Goal: Complete application form: Complete application form

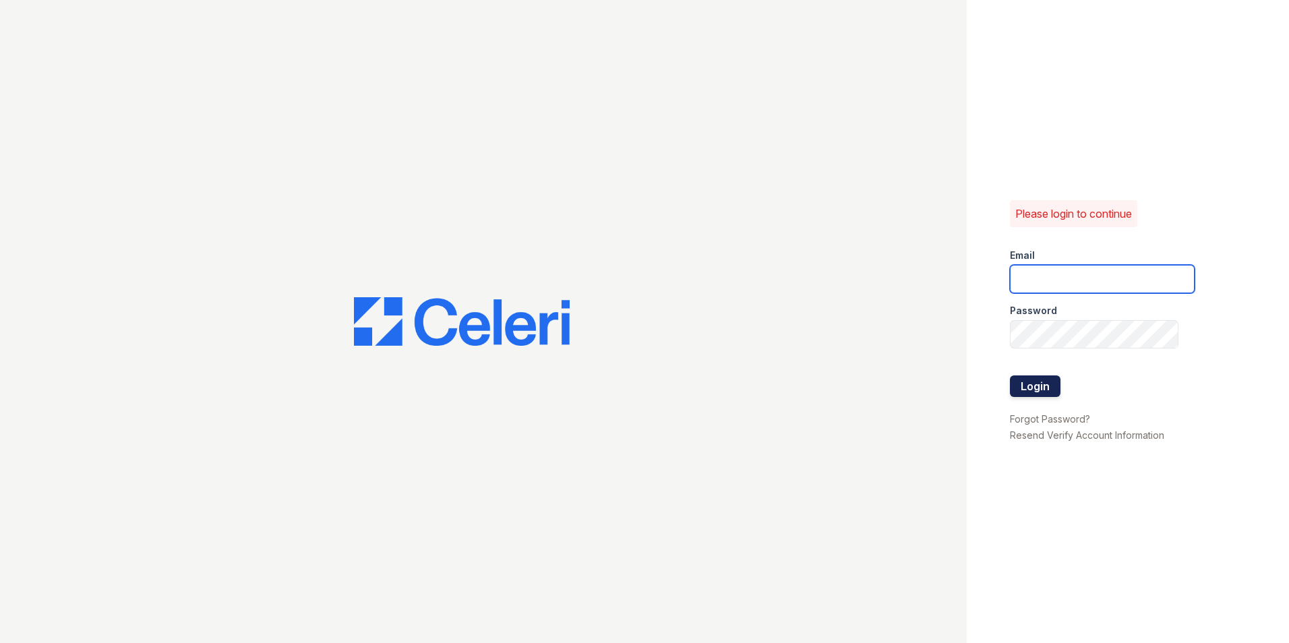
type input "[EMAIL_ADDRESS][DOMAIN_NAME]"
click at [1044, 389] on button "Login" at bounding box center [1035, 387] width 51 height 22
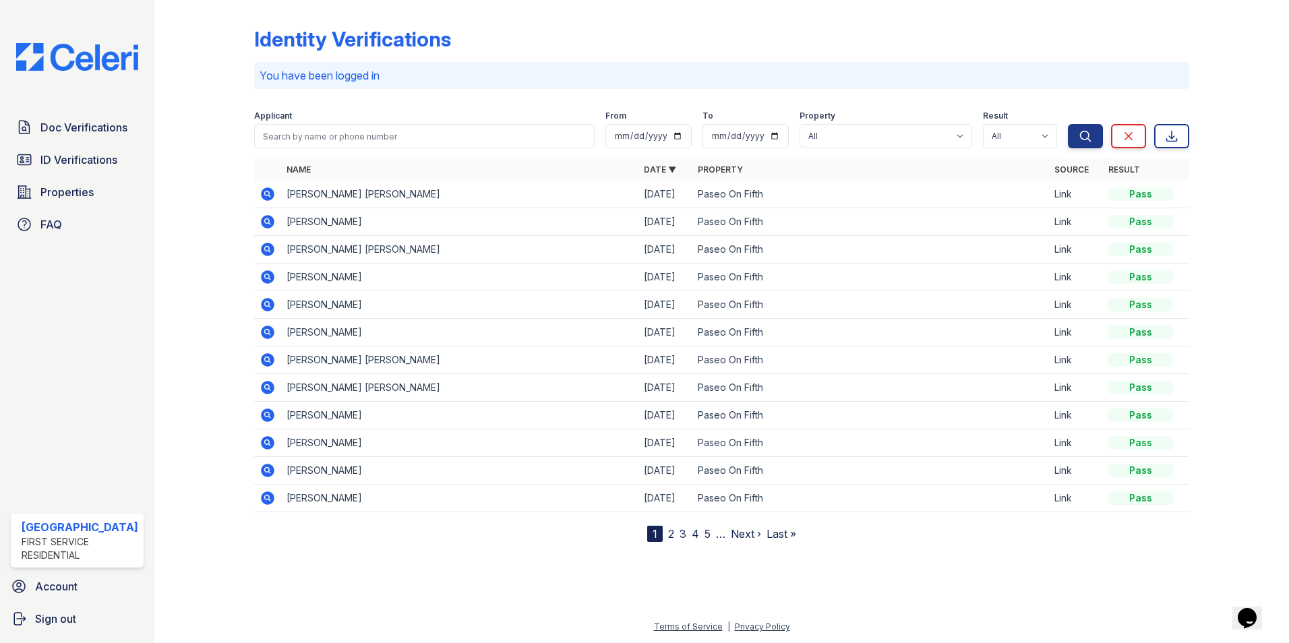
click at [267, 193] on icon at bounding box center [266, 193] width 3 height 3
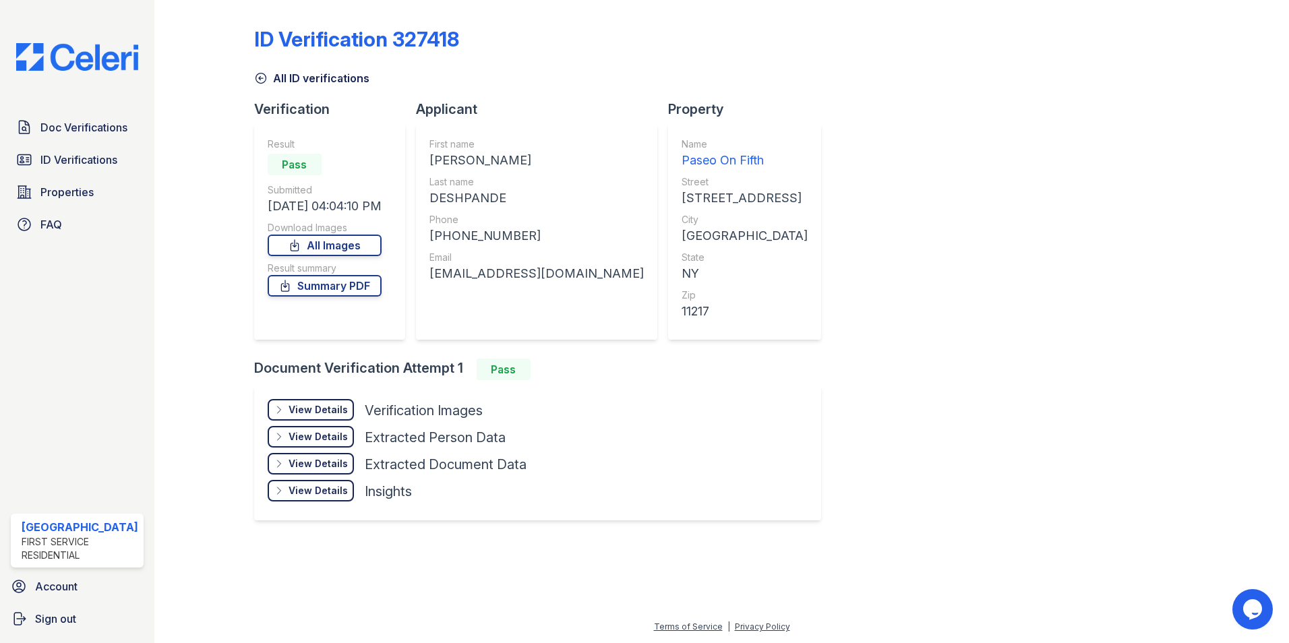
click at [265, 79] on icon at bounding box center [261, 79] width 10 height 10
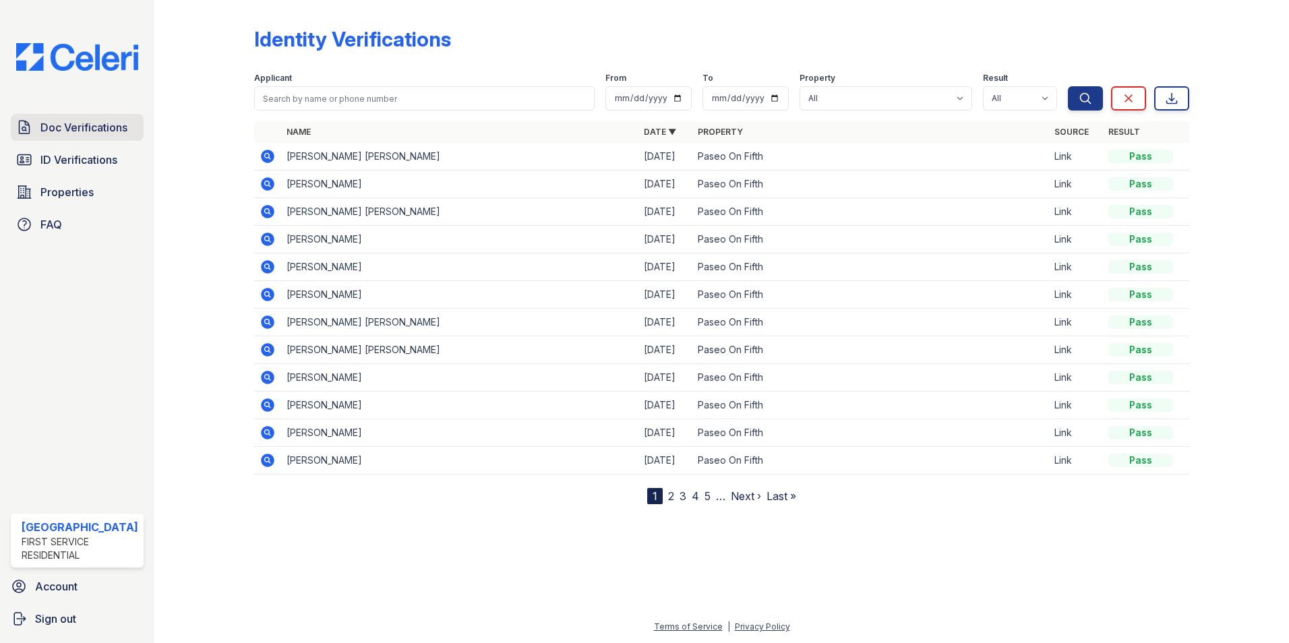
click at [107, 127] on span "Doc Verifications" at bounding box center [83, 127] width 87 height 16
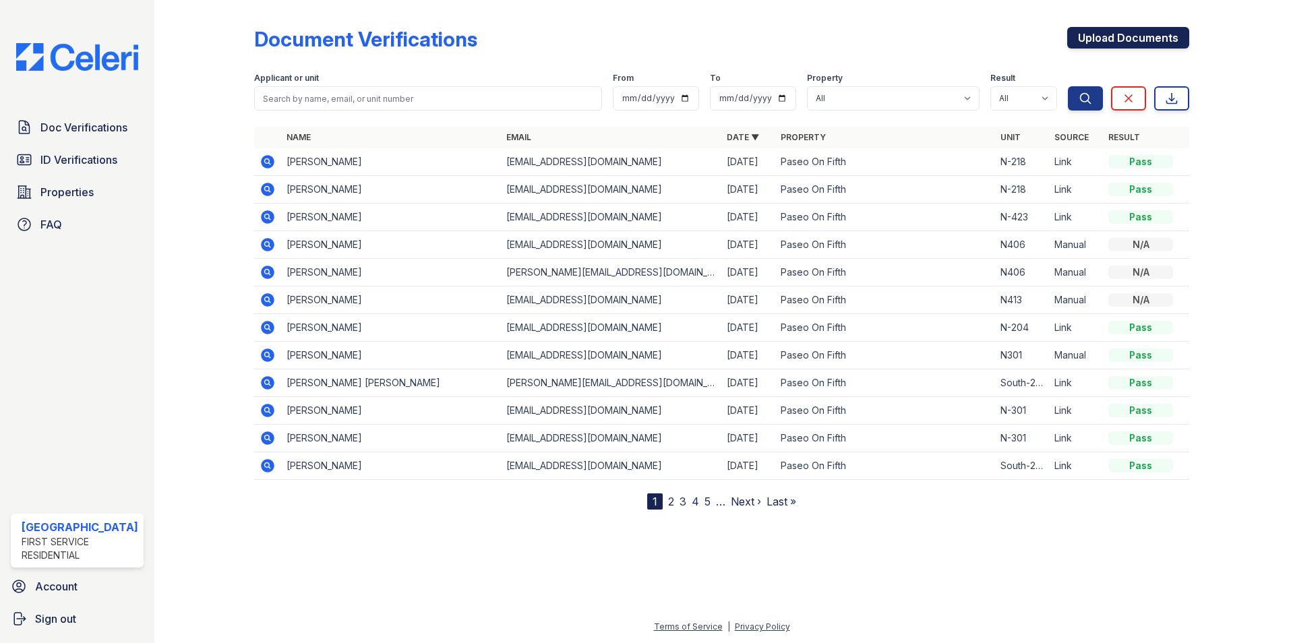
click at [1125, 36] on link "Upload Documents" at bounding box center [1129, 38] width 122 height 22
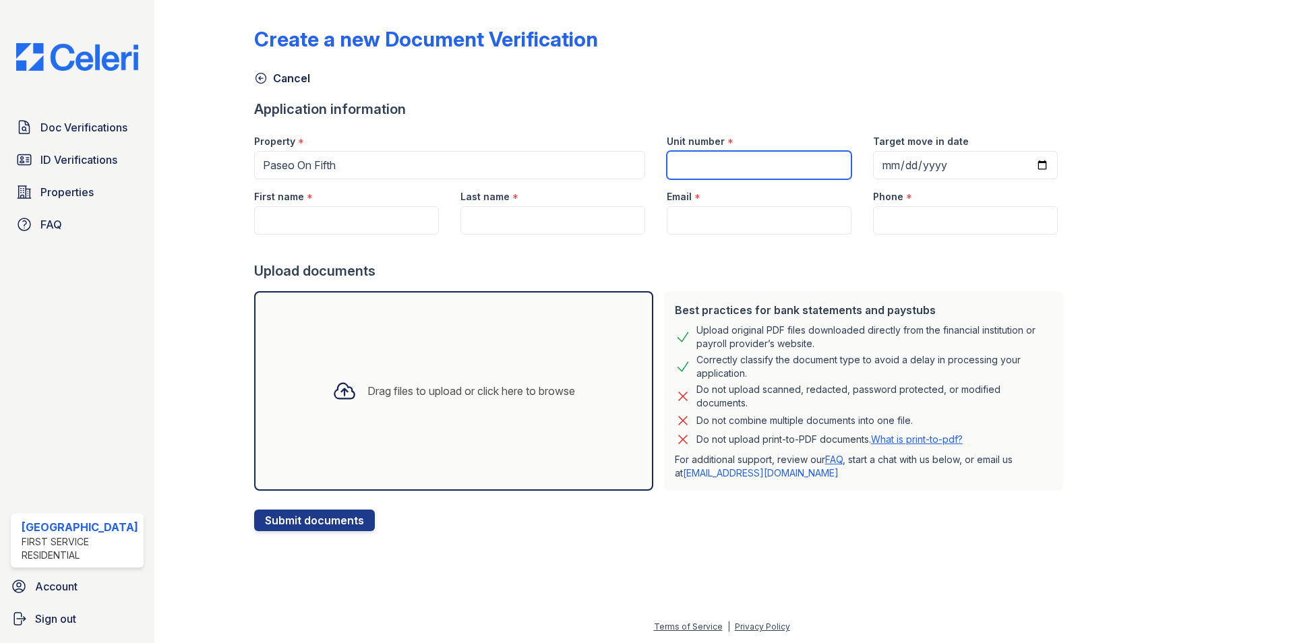
click at [793, 158] on input "Unit number" at bounding box center [759, 165] width 185 height 28
type input "202"
click at [881, 158] on input "Target move in date" at bounding box center [965, 165] width 185 height 28
type input "2025-10-03"
click at [282, 214] on input "First name" at bounding box center [346, 220] width 185 height 28
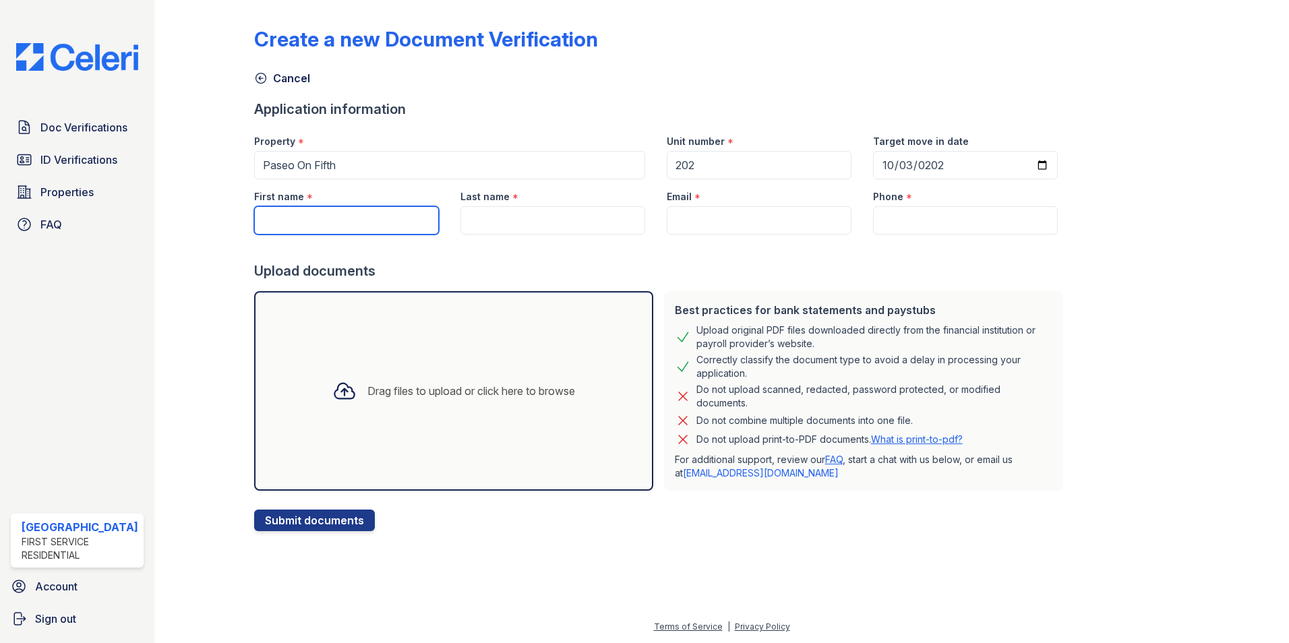
paste input "Pranaav Sameer Deshpande"
drag, startPoint x: 302, startPoint y: 216, endPoint x: 343, endPoint y: 214, distance: 40.5
click at [343, 214] on input "Pranaav Sameer Deshpande" at bounding box center [346, 220] width 185 height 28
drag, startPoint x: 309, startPoint y: 218, endPoint x: 386, endPoint y: 218, distance: 77.6
click at [386, 218] on input "Pranaav Deshpande" at bounding box center [346, 220] width 185 height 28
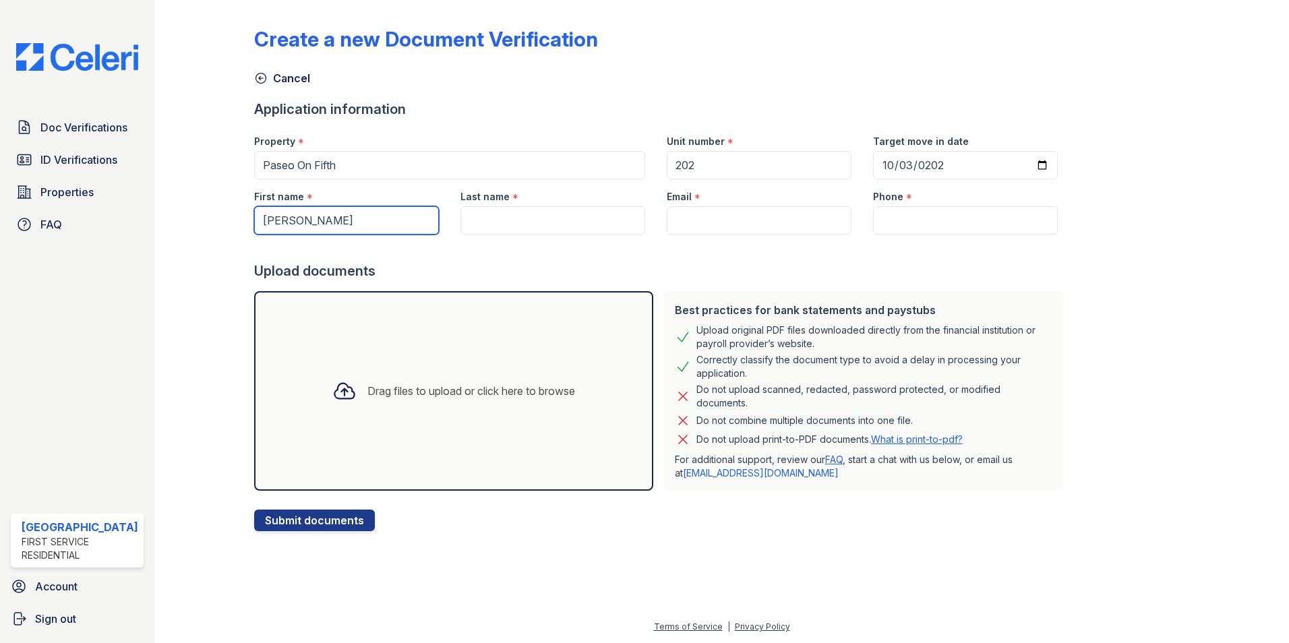
type input "[PERSON_NAME]"
click at [512, 221] on input "Last name" at bounding box center [553, 220] width 185 height 28
paste input "Deshpande"
type input "Deshpande"
click at [686, 213] on input "Email" at bounding box center [759, 220] width 185 height 28
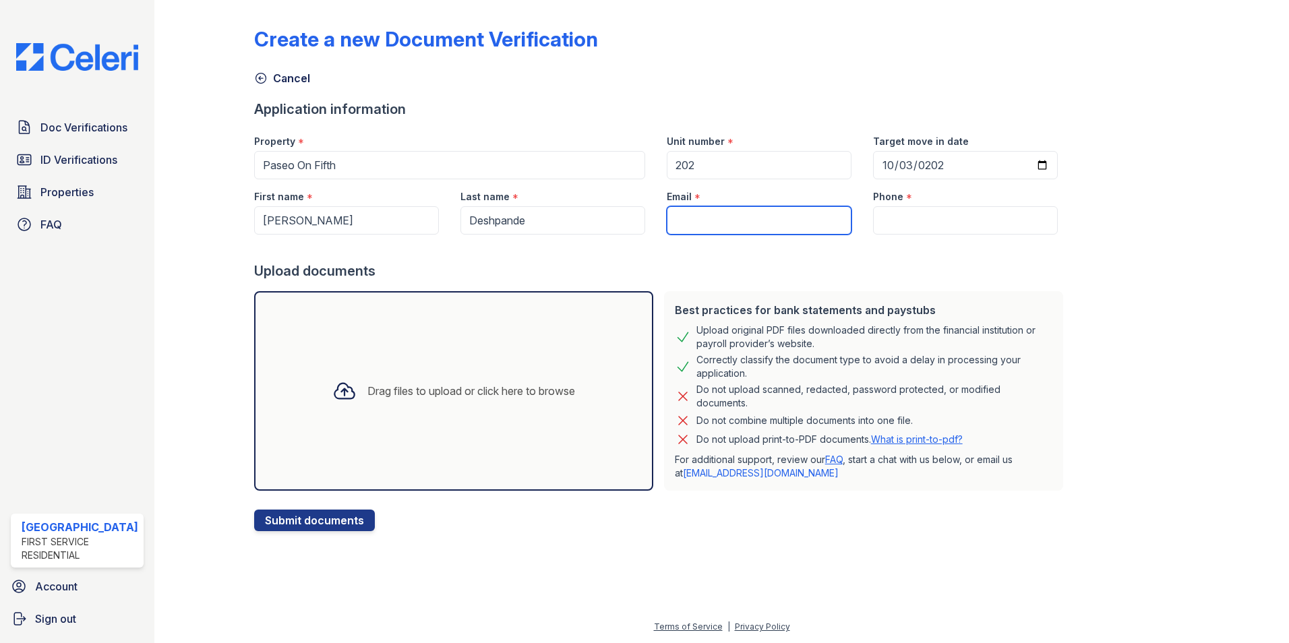
paste input "[EMAIL_ADDRESS][DOMAIN_NAME]"
type input "[EMAIL_ADDRESS][DOMAIN_NAME]"
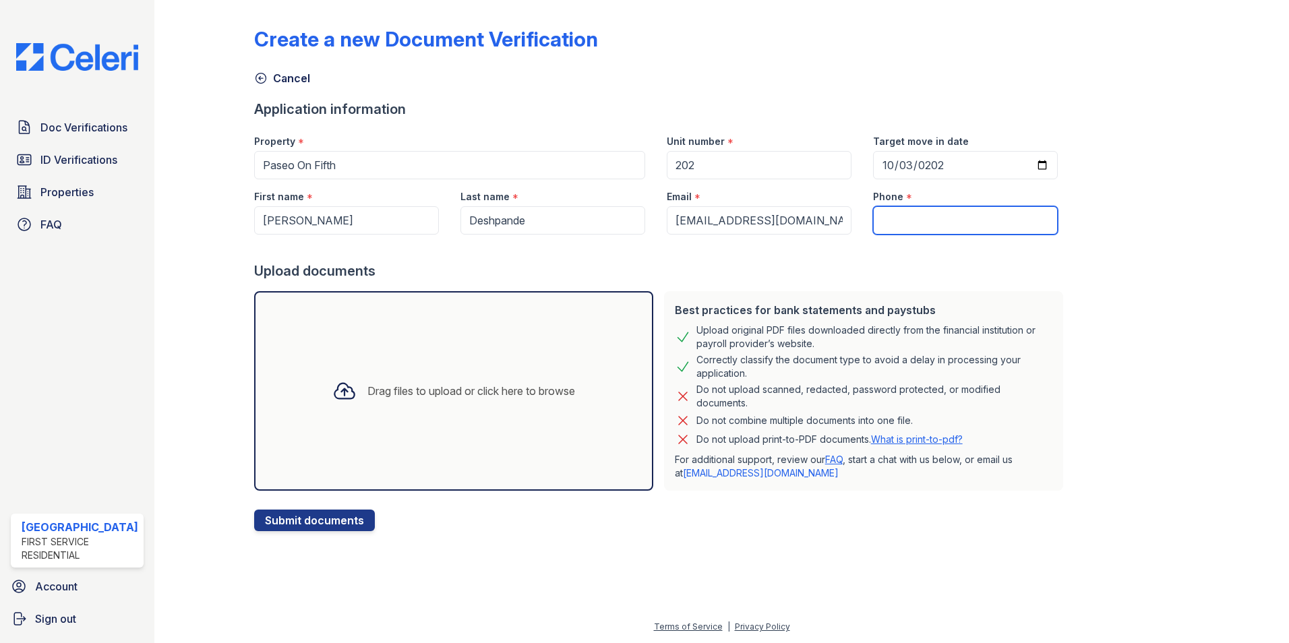
click at [925, 213] on input "Phone" at bounding box center [965, 220] width 185 height 28
paste input "(408) 772-1341"
type input "(408) 772-1341"
click at [339, 522] on button "Submit documents" at bounding box center [314, 521] width 121 height 22
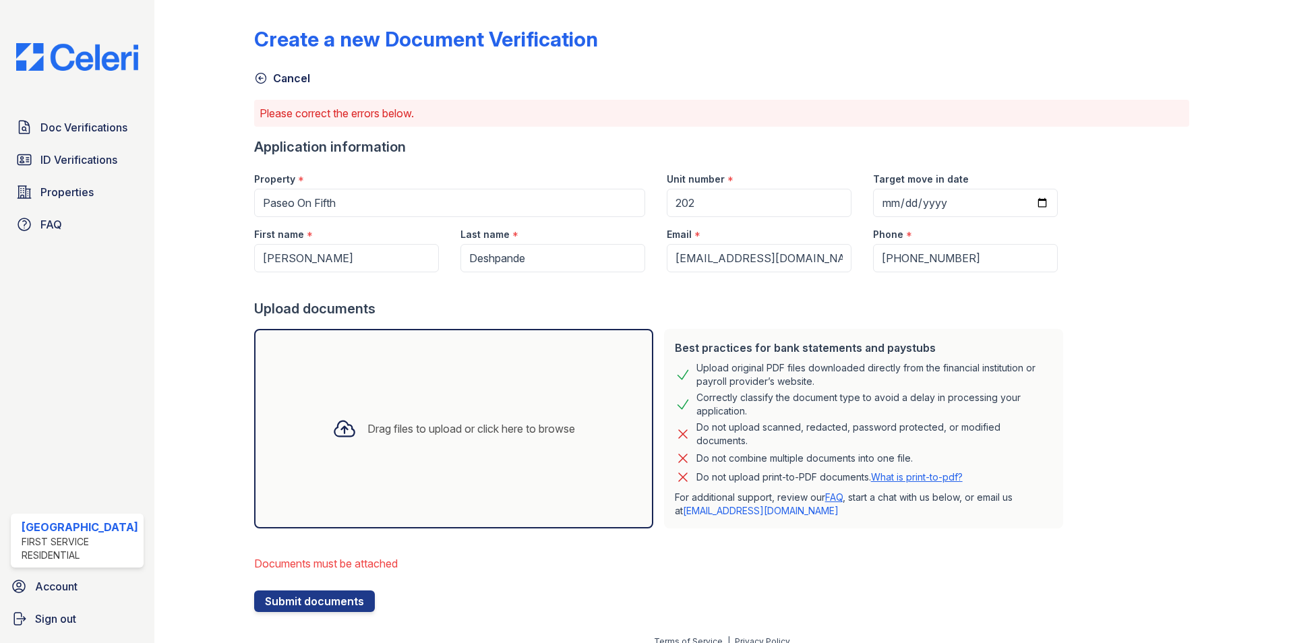
click at [408, 432] on div "Drag files to upload or click here to browse" at bounding box center [472, 429] width 208 height 16
click at [464, 432] on div "Drag files to upload or click here to browse" at bounding box center [472, 429] width 208 height 16
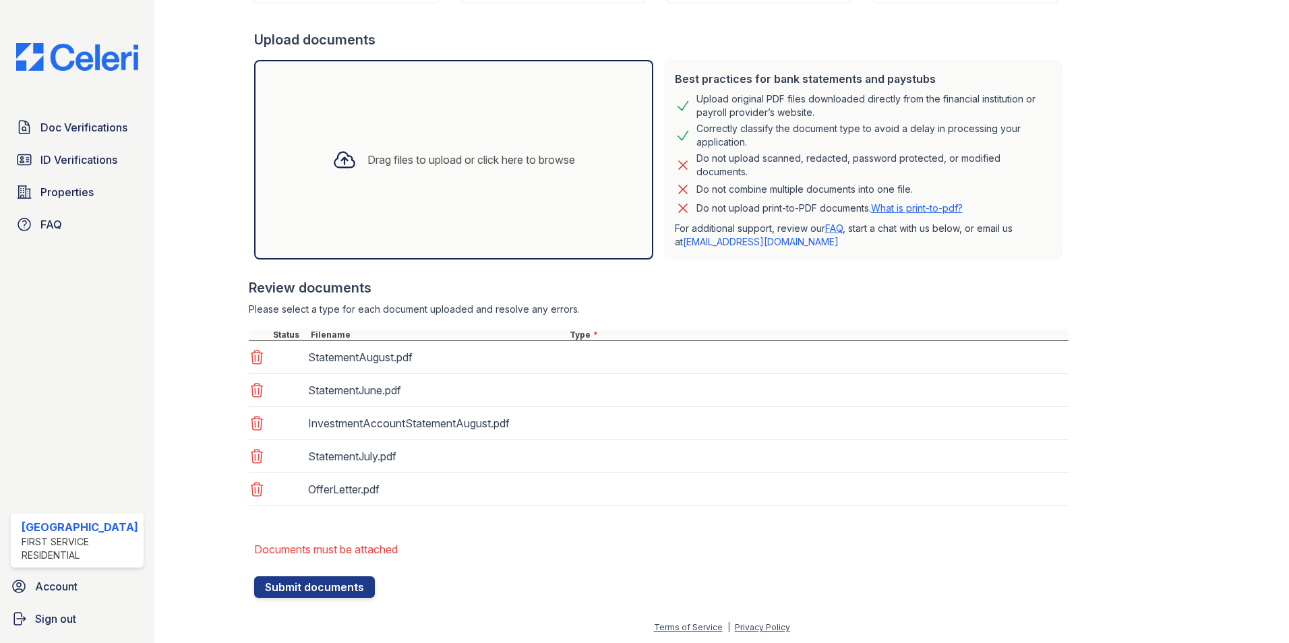
scroll to position [270, 0]
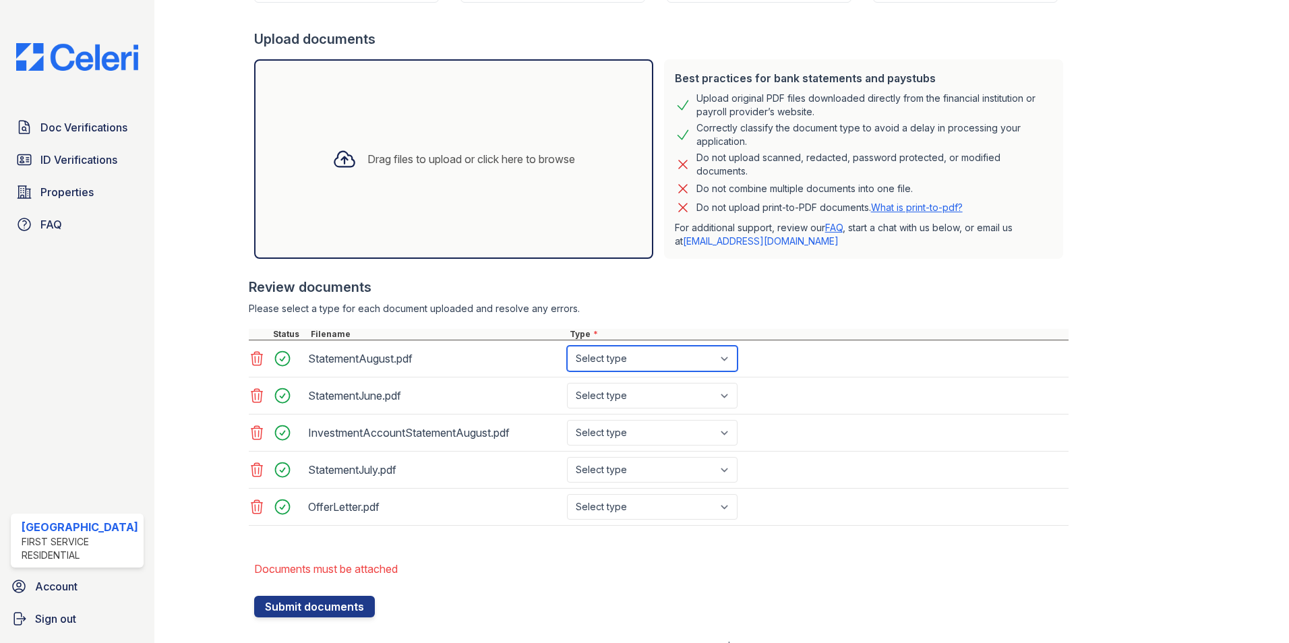
click at [680, 359] on select "Select type Paystub Bank Statement Offer Letter Tax Documents Benefit Award Let…" at bounding box center [652, 359] width 171 height 26
select select "bank_statement"
click at [567, 346] on select "Select type Paystub Bank Statement Offer Letter Tax Documents Benefit Award Let…" at bounding box center [652, 359] width 171 height 26
click at [667, 390] on select "Select type Paystub Bank Statement Offer Letter Tax Documents Benefit Award Let…" at bounding box center [652, 396] width 171 height 26
select select "bank_statement"
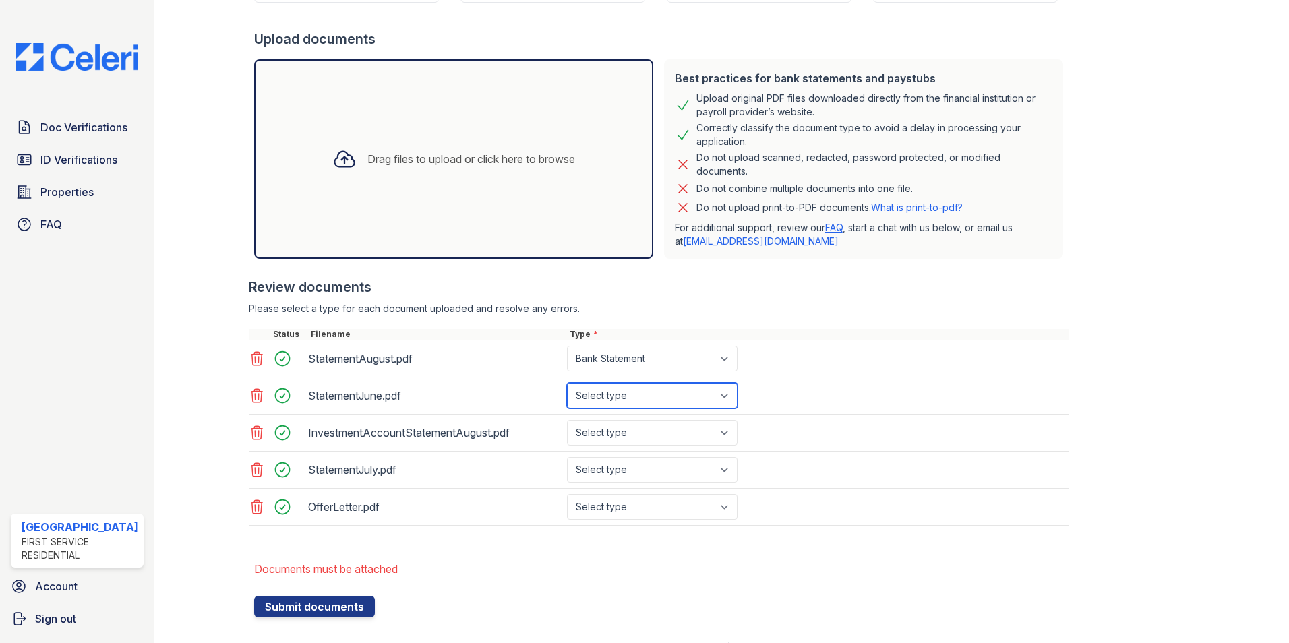
click at [567, 383] on select "Select type Paystub Bank Statement Offer Letter Tax Documents Benefit Award Let…" at bounding box center [652, 396] width 171 height 26
click at [639, 433] on select "Select type Paystub Bank Statement Offer Letter Tax Documents Benefit Award Let…" at bounding box center [652, 433] width 171 height 26
select select "investment_account_statement"
click at [567, 420] on select "Select type Paystub Bank Statement Offer Letter Tax Documents Benefit Award Let…" at bounding box center [652, 433] width 171 height 26
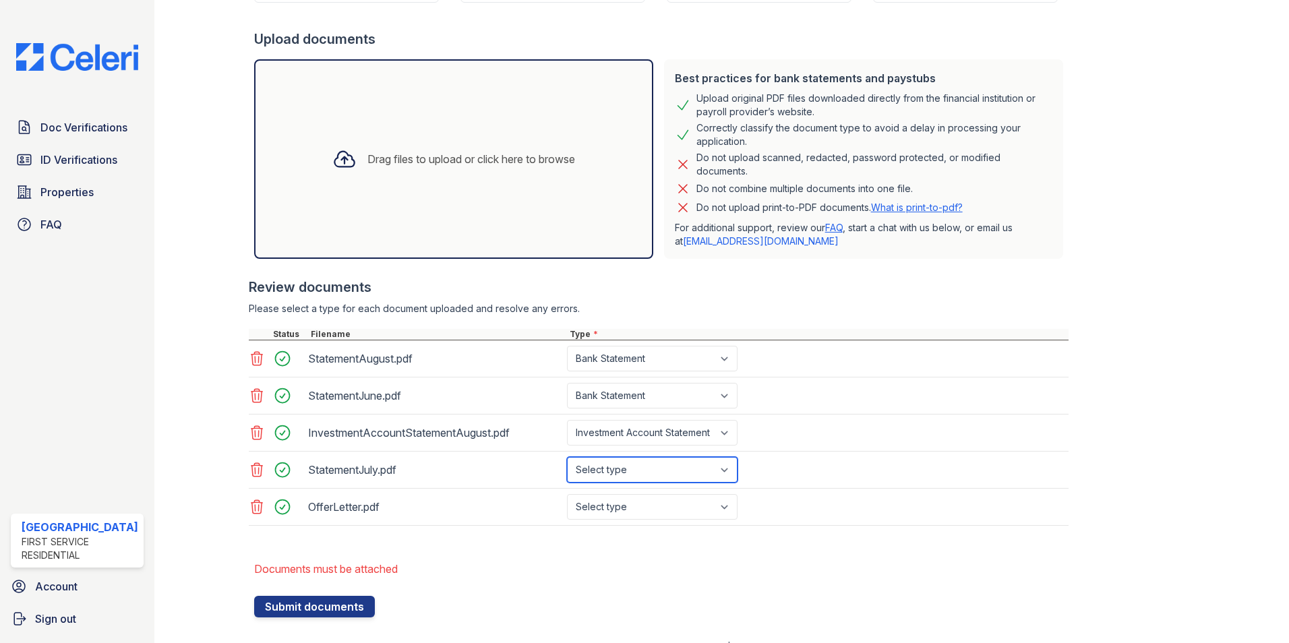
click at [635, 467] on select "Select type Paystub Bank Statement Offer Letter Tax Documents Benefit Award Let…" at bounding box center [652, 470] width 171 height 26
select select "bank_statement"
click at [567, 457] on select "Select type Paystub Bank Statement Offer Letter Tax Documents Benefit Award Let…" at bounding box center [652, 470] width 171 height 26
click at [653, 504] on select "Select type Paystub Bank Statement Offer Letter Tax Documents Benefit Award Let…" at bounding box center [652, 507] width 171 height 26
select select "offer_letter"
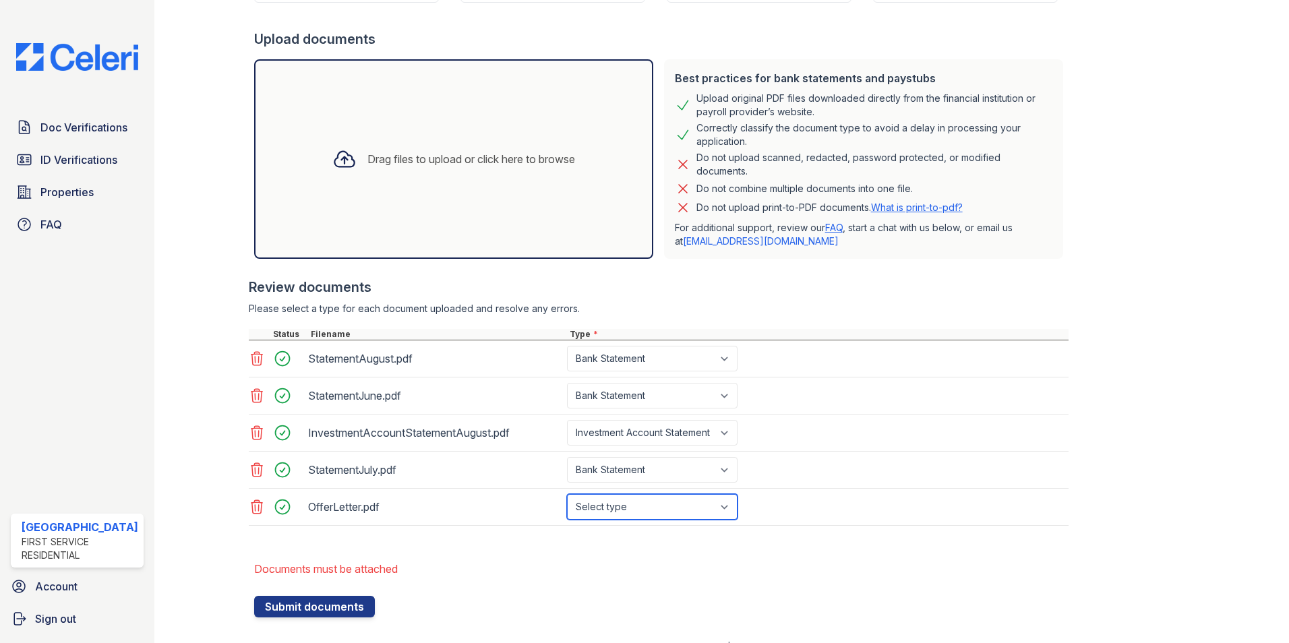
click at [567, 494] on select "Select type Paystub Bank Statement Offer Letter Tax Documents Benefit Award Let…" at bounding box center [652, 507] width 171 height 26
click at [332, 611] on button "Submit documents" at bounding box center [314, 607] width 121 height 22
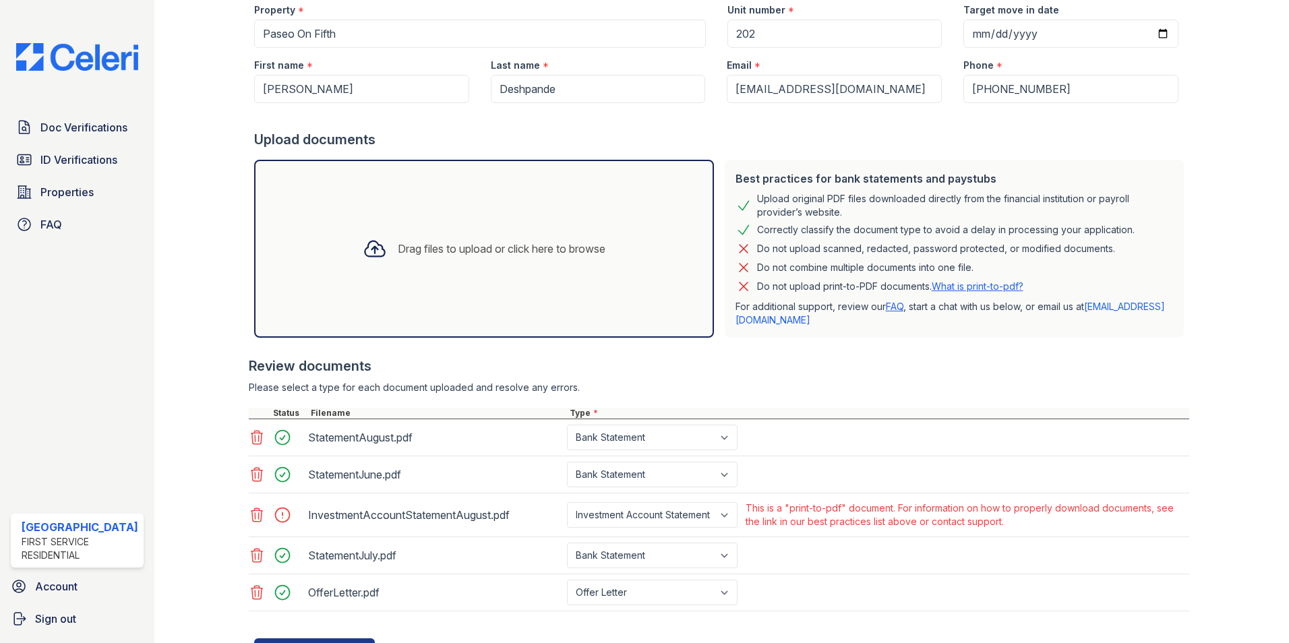
scroll to position [232, 0]
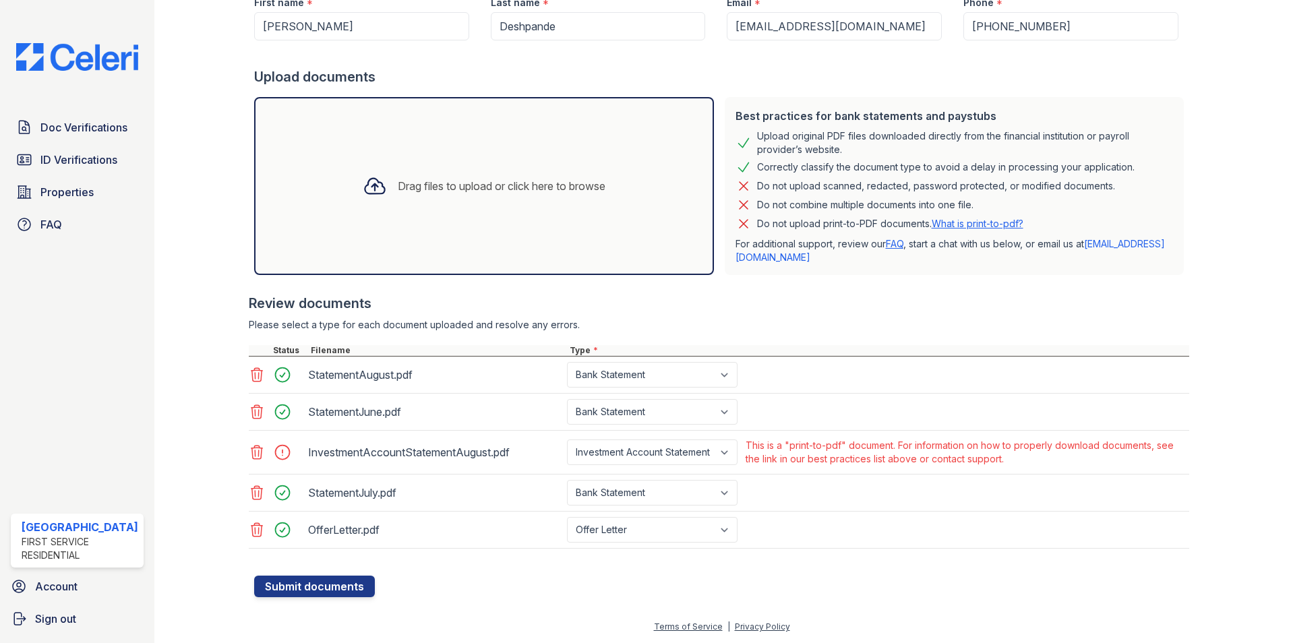
click at [257, 450] on icon at bounding box center [257, 452] width 16 height 16
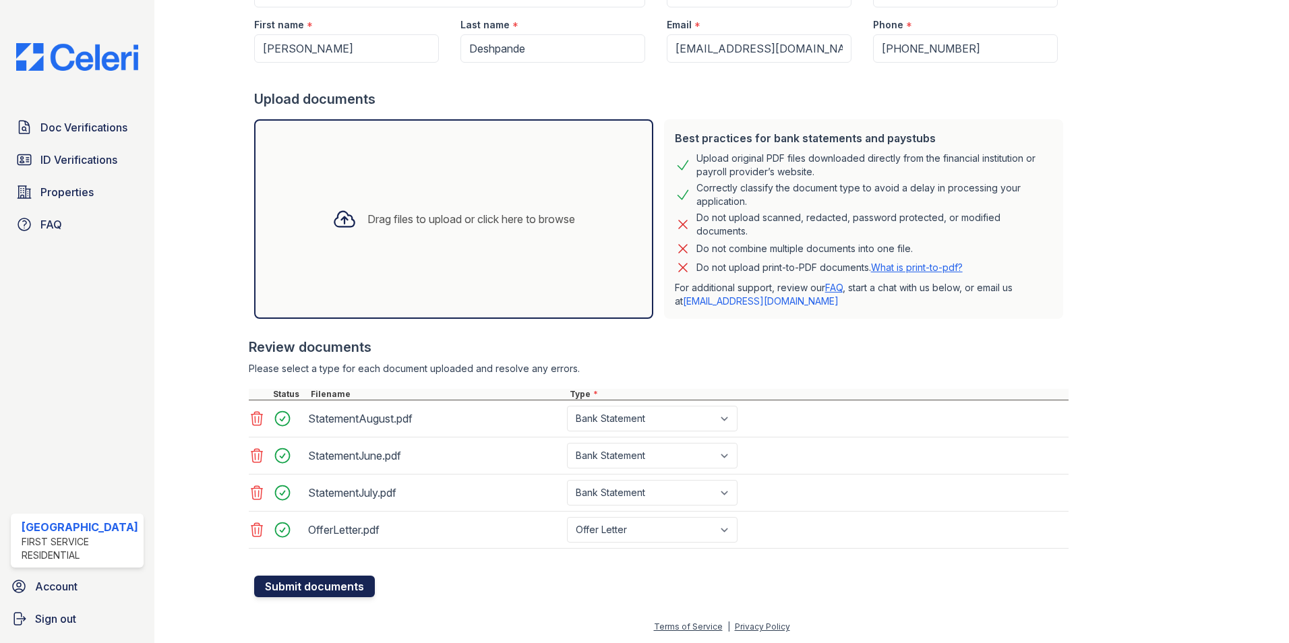
click at [334, 589] on button "Submit documents" at bounding box center [314, 587] width 121 height 22
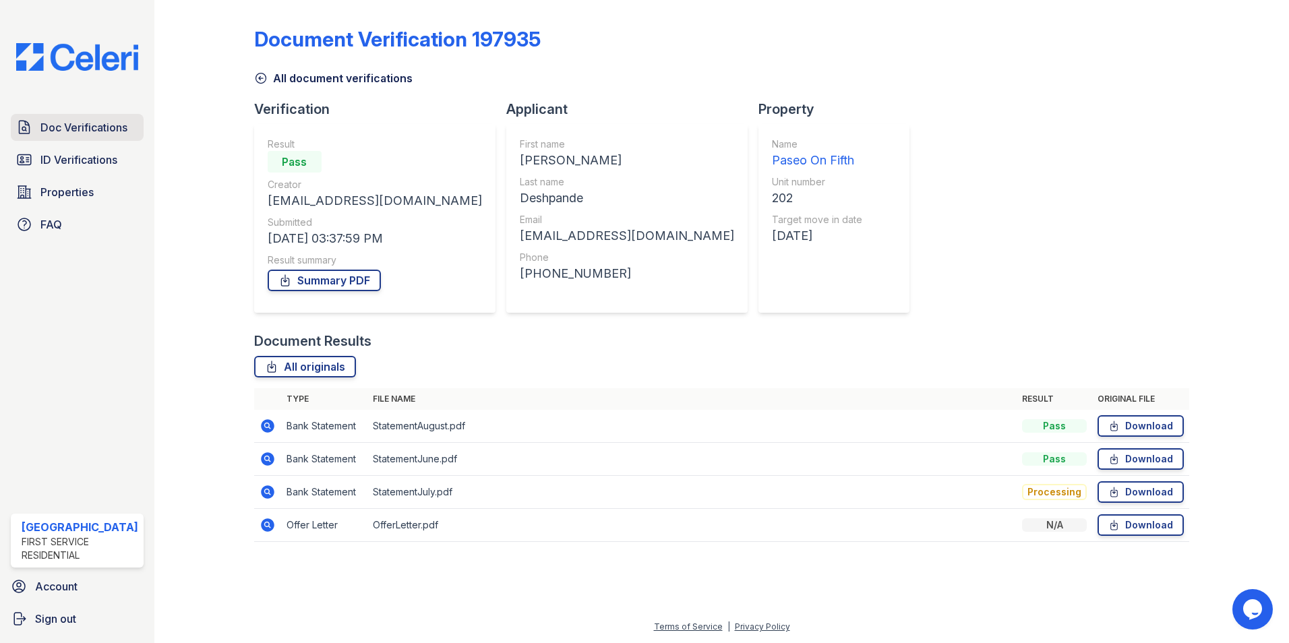
click at [92, 130] on span "Doc Verifications" at bounding box center [83, 127] width 87 height 16
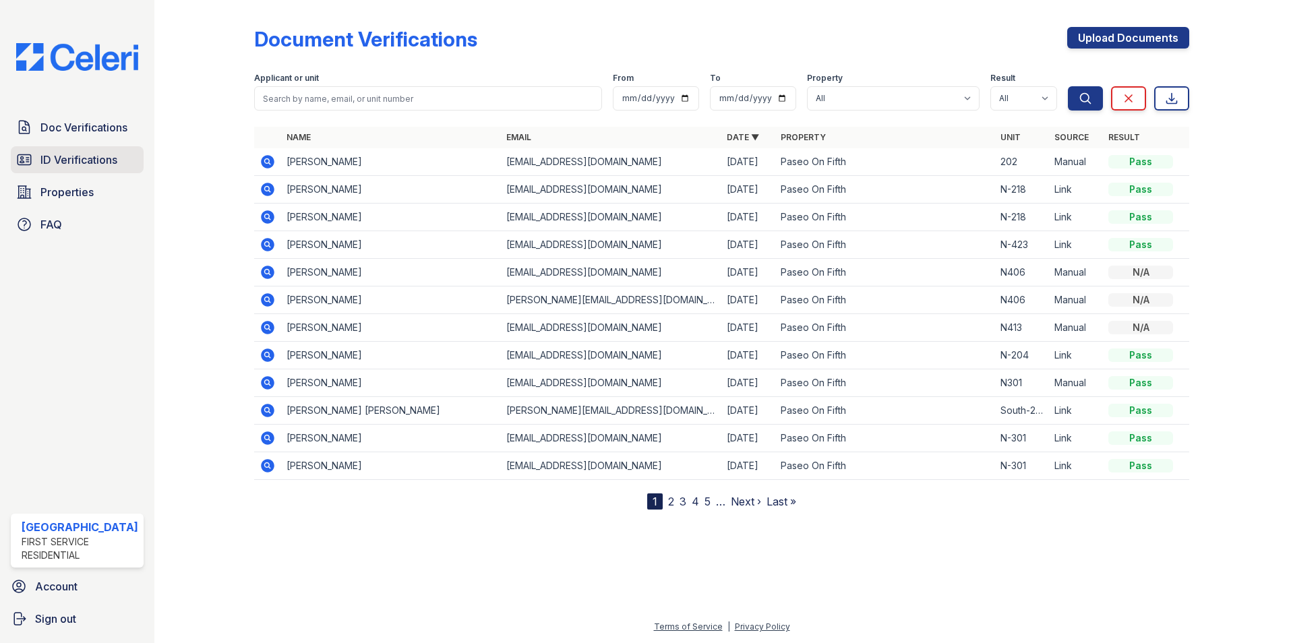
click at [83, 160] on span "ID Verifications" at bounding box center [78, 160] width 77 height 16
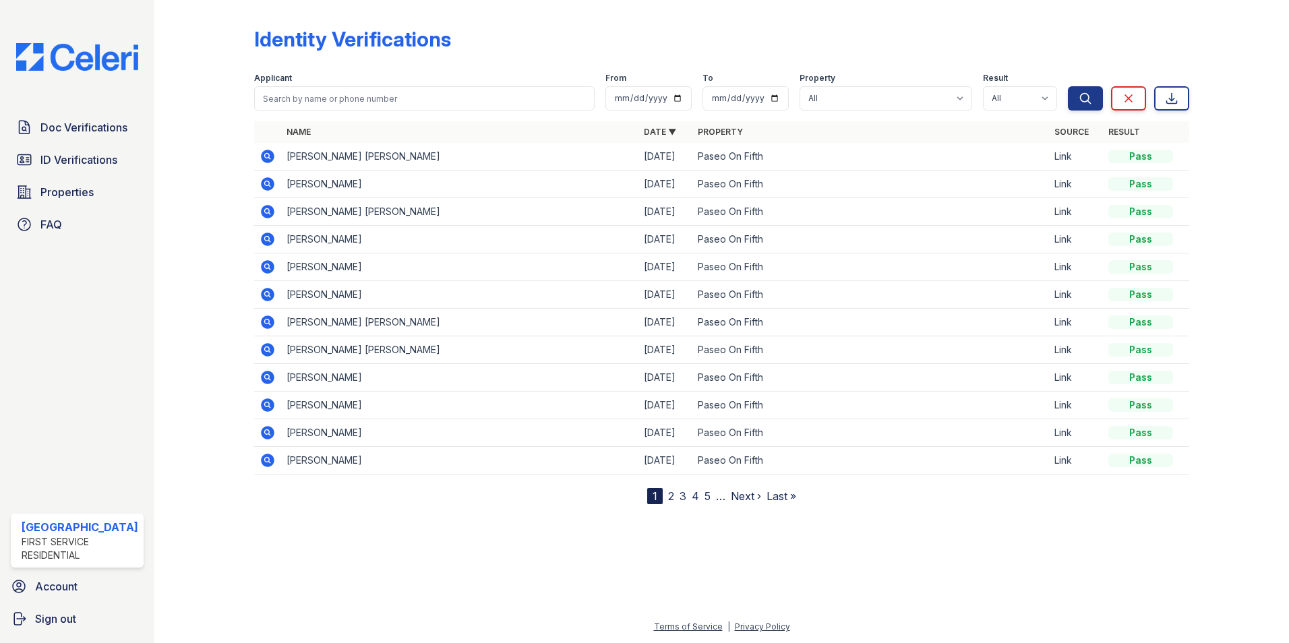
click at [266, 158] on icon at bounding box center [268, 156] width 16 height 16
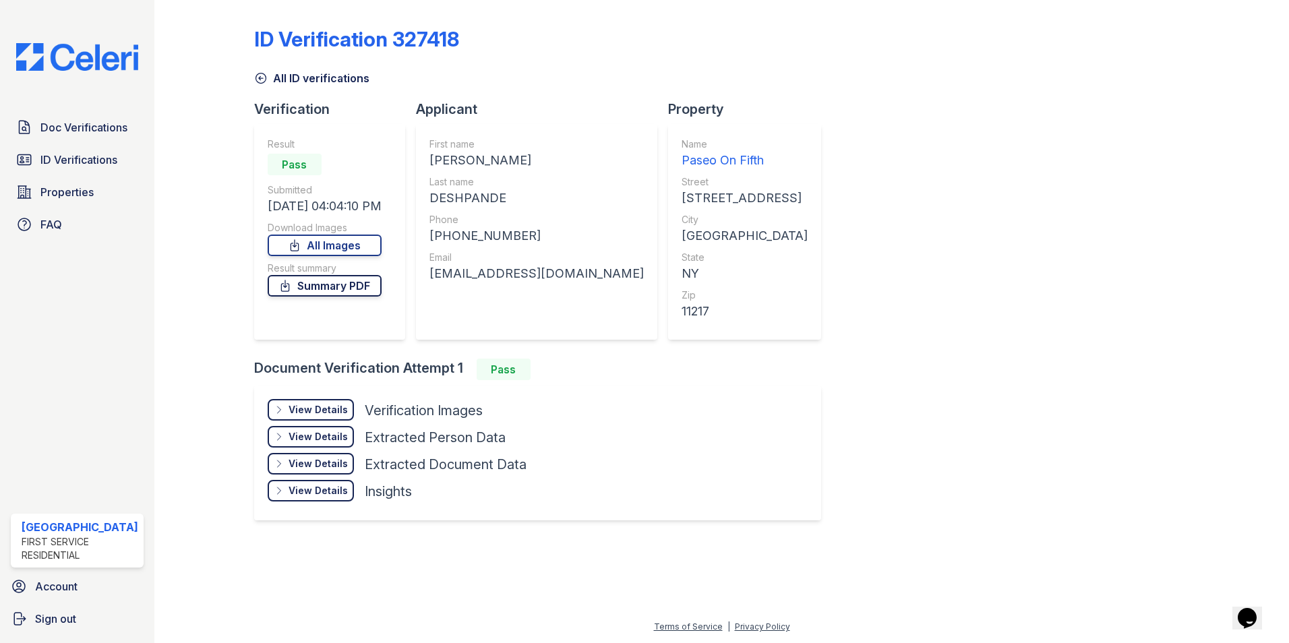
click at [328, 283] on link "Summary PDF" at bounding box center [325, 286] width 114 height 22
drag, startPoint x: 1194, startPoint y: 388, endPoint x: 1181, endPoint y: 380, distance: 14.2
click at [1194, 388] on div at bounding box center [1229, 272] width 78 height 534
click at [102, 129] on span "Doc Verifications" at bounding box center [83, 127] width 87 height 16
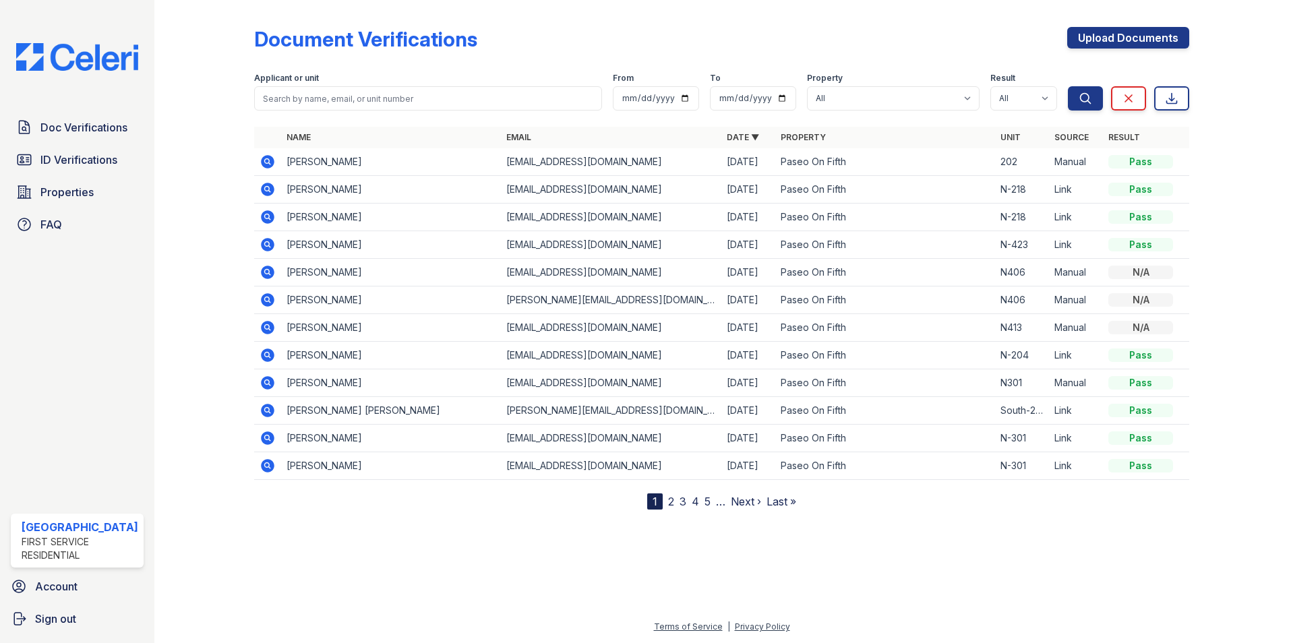
click at [266, 162] on icon at bounding box center [266, 160] width 3 height 3
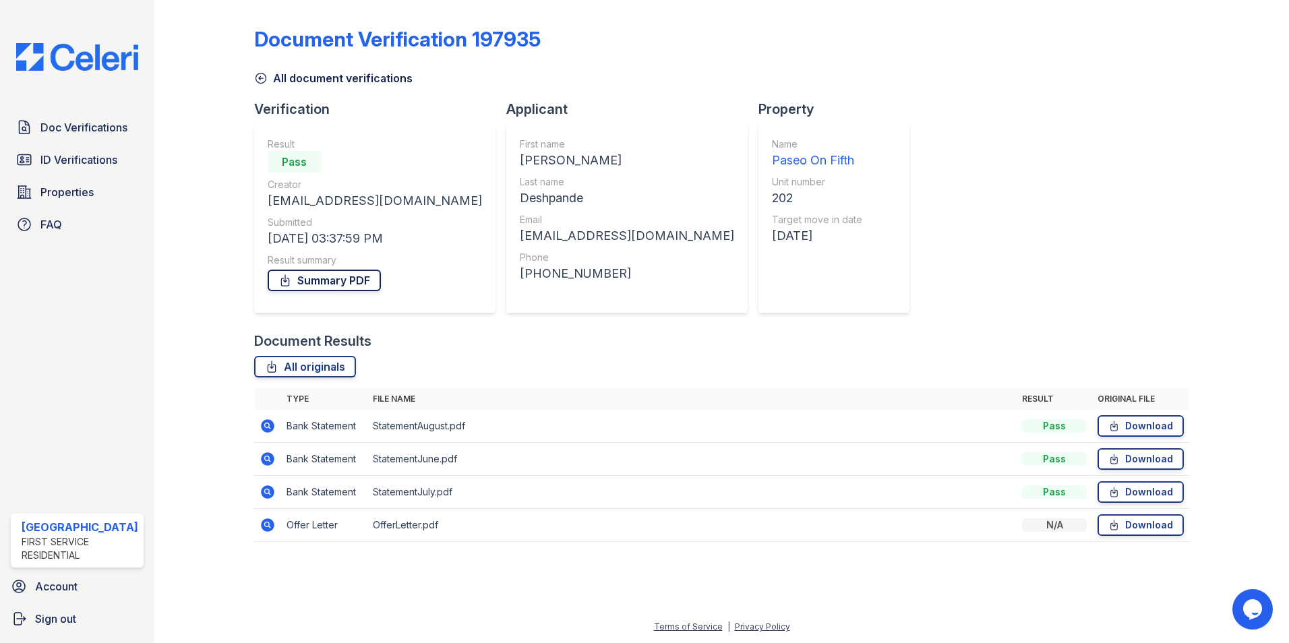
click at [303, 274] on link "Summary PDF" at bounding box center [324, 281] width 113 height 22
